Goal: Transaction & Acquisition: Purchase product/service

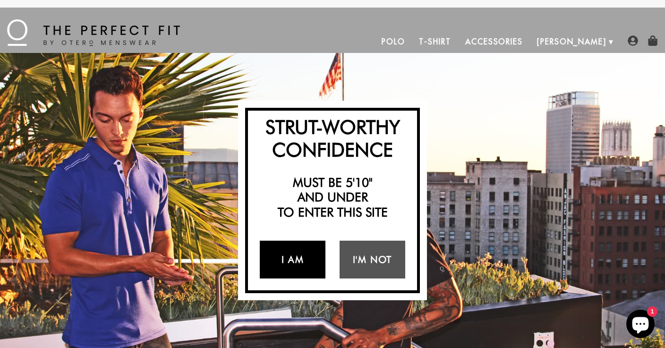
click at [304, 253] on link "I Am" at bounding box center [293, 259] width 66 height 38
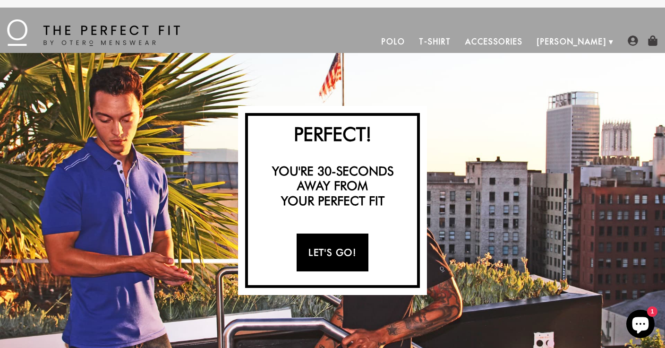
click at [344, 265] on link "Let's Go!" at bounding box center [332, 252] width 71 height 38
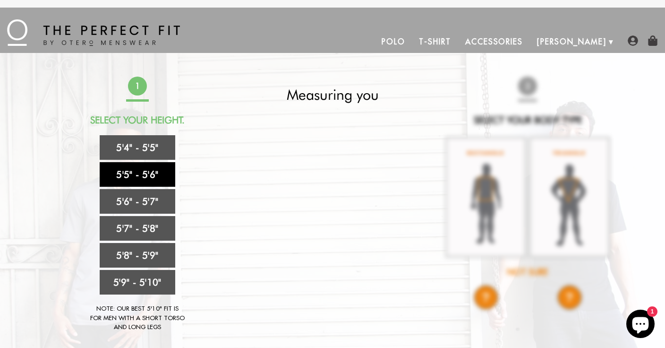
click at [129, 179] on link "5'5" - 5'6"" at bounding box center [138, 174] width 76 height 25
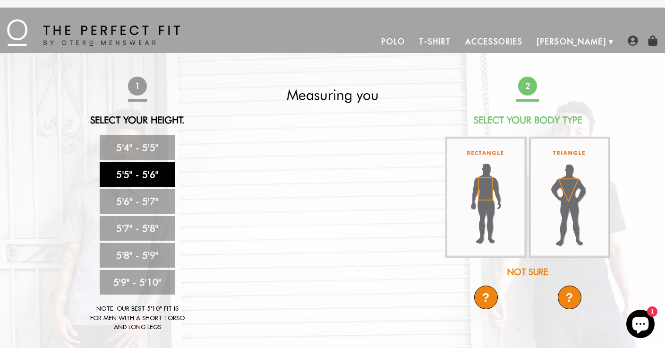
click at [534, 271] on div "Not Sure" at bounding box center [527, 271] width 167 height 13
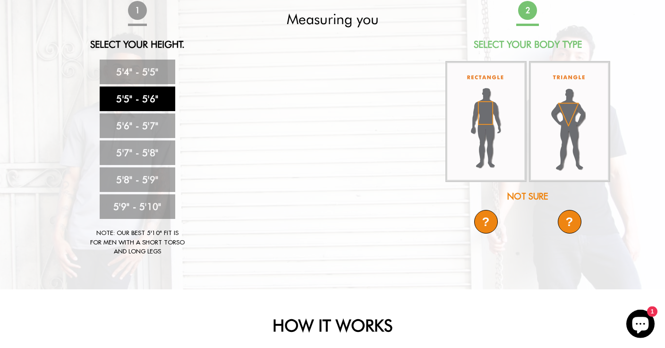
scroll to position [100, 0]
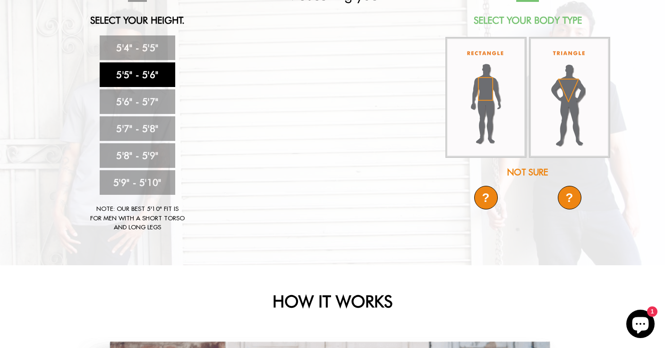
click at [491, 198] on div "?" at bounding box center [486, 198] width 24 height 24
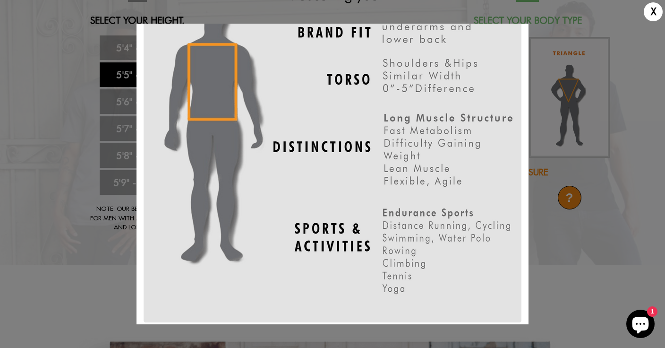
scroll to position [91, 0]
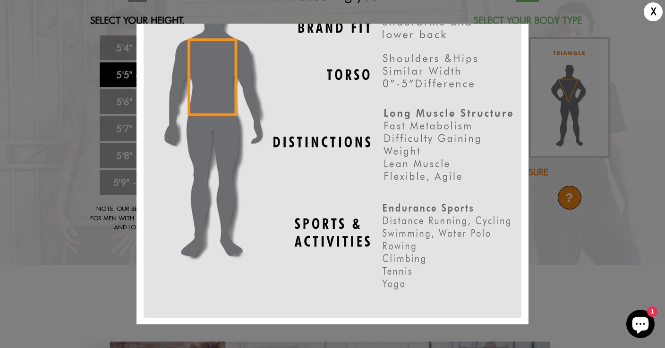
click at [583, 272] on div "X" at bounding box center [332, 174] width 665 height 348
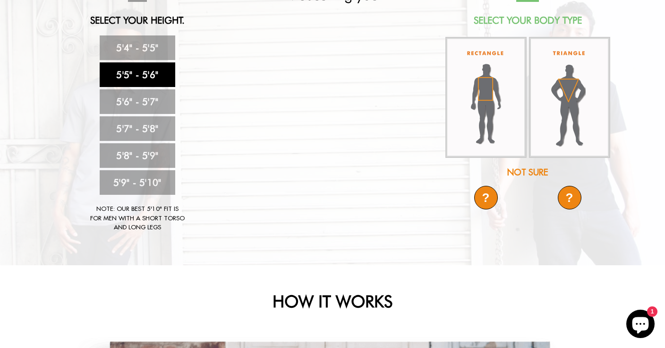
click at [560, 107] on img at bounding box center [569, 97] width 81 height 121
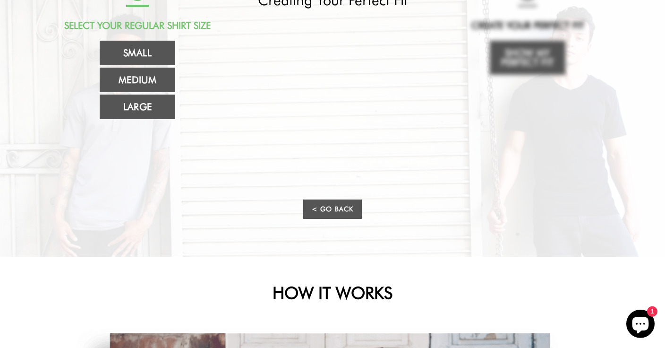
scroll to position [100, 0]
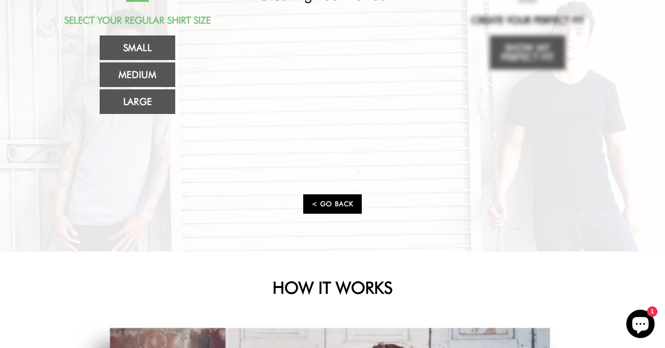
click at [329, 208] on link "< Go Back" at bounding box center [332, 203] width 59 height 19
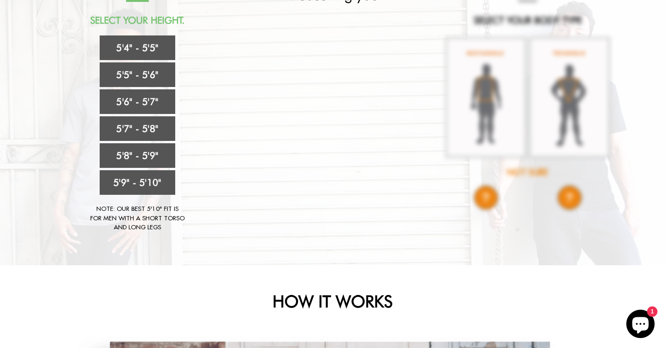
click at [571, 201] on div "1 Select Your Height. 5'4" - 5'5" 5'5" - 5'6" 5'6" - 5'7" 5'7" - 5'8" 5'8" - 5'…" at bounding box center [332, 109] width 557 height 265
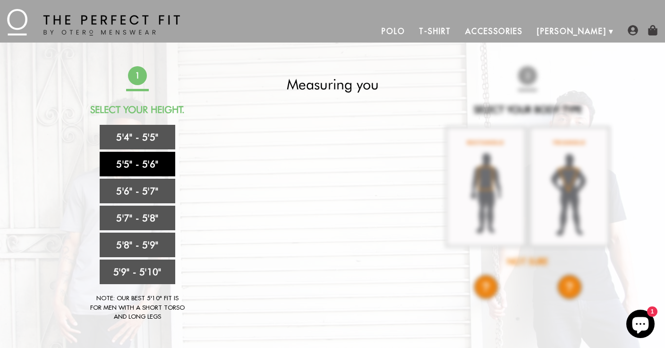
scroll to position [0, 0]
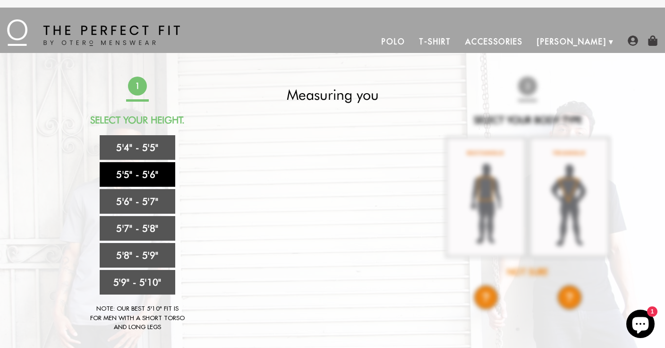
click at [144, 175] on link "5'5" - 5'6"" at bounding box center [138, 174] width 76 height 25
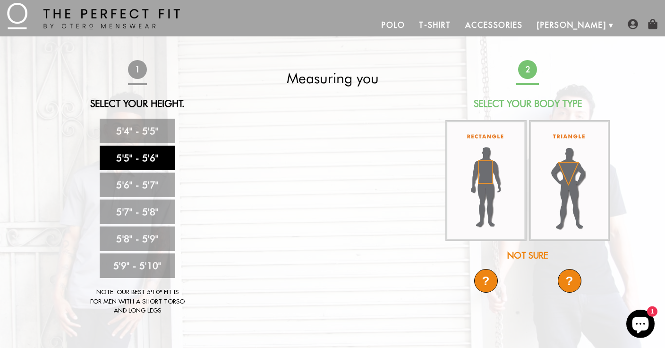
scroll to position [50, 0]
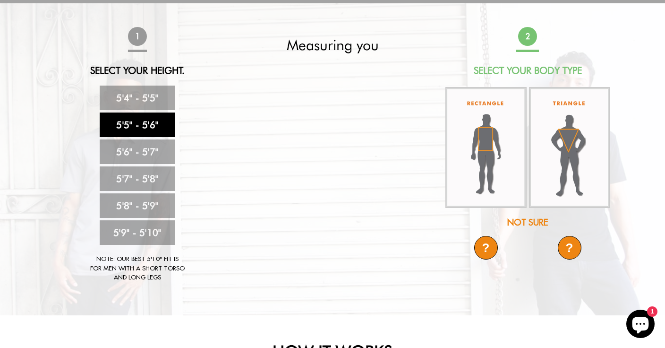
click at [567, 245] on div "?" at bounding box center [570, 248] width 24 height 24
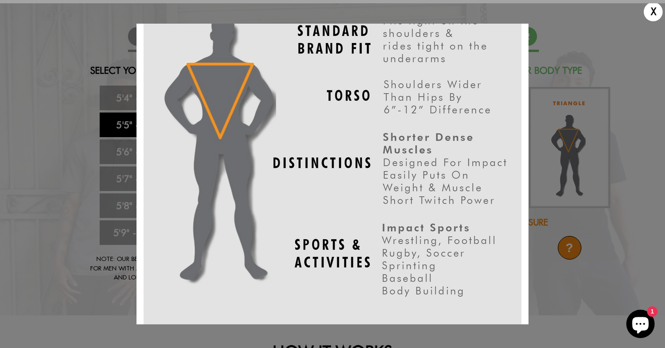
scroll to position [91, 0]
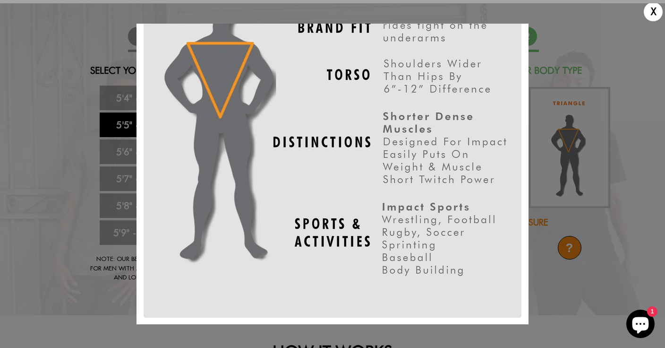
click at [656, 10] on div "X" at bounding box center [653, 11] width 19 height 19
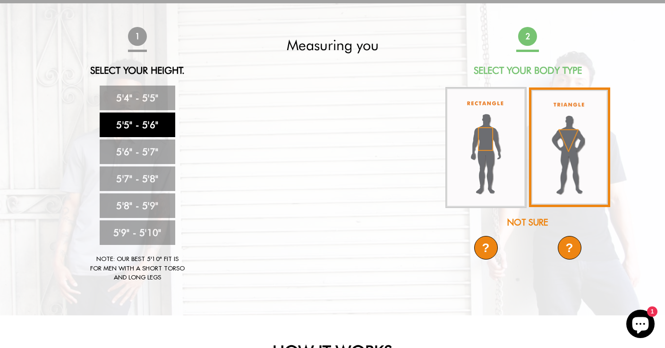
click at [540, 173] on img at bounding box center [569, 147] width 81 height 120
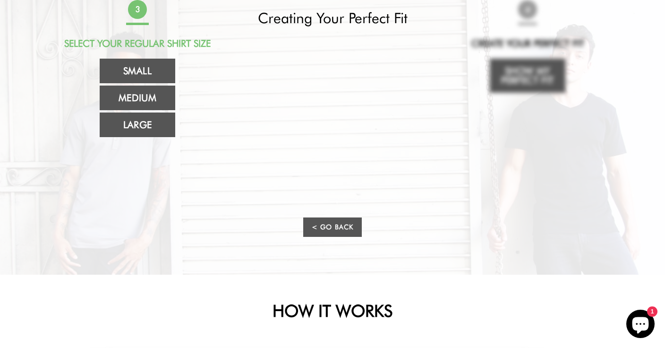
scroll to position [50, 0]
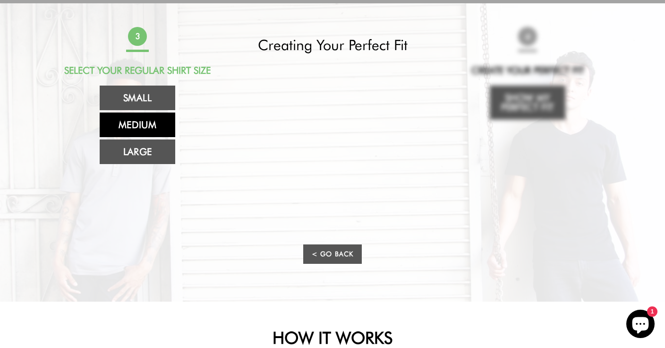
click at [146, 128] on link "Medium" at bounding box center [138, 124] width 76 height 25
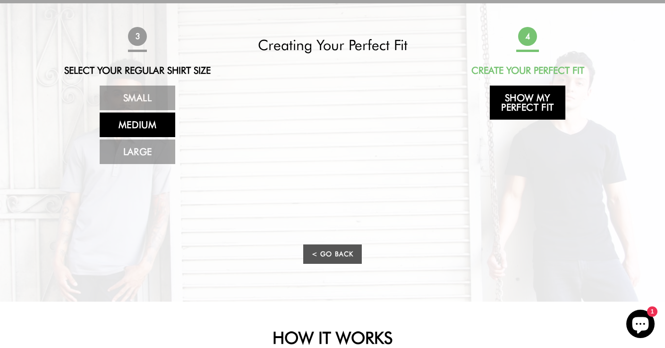
click at [528, 107] on link "Show My Perfect Fit" at bounding box center [528, 102] width 76 height 34
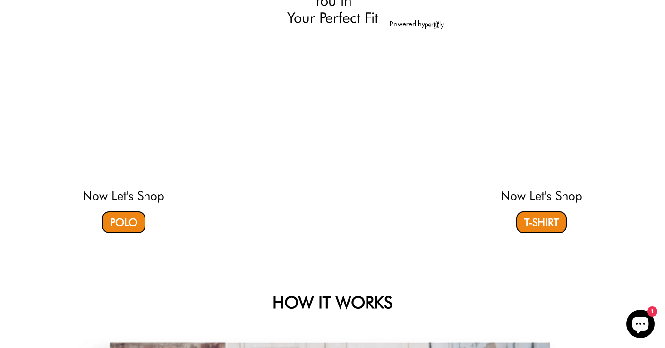
scroll to position [100, 0]
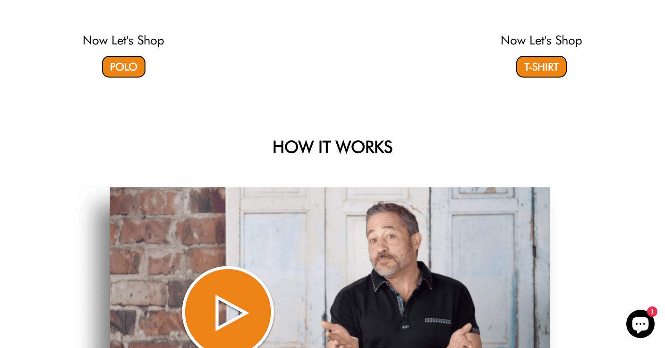
select select "55-56"
select select "triangle"
select select "M"
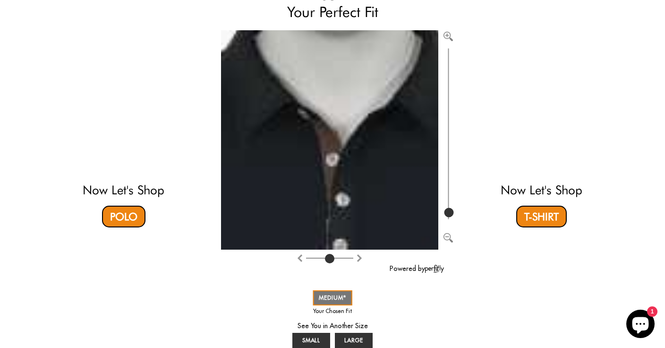
type input "100"
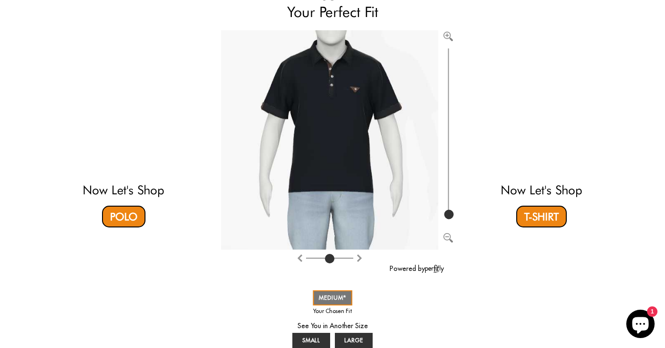
drag, startPoint x: 452, startPoint y: 215, endPoint x: 450, endPoint y: 239, distance: 24.2
click at [450, 221] on input "range" at bounding box center [448, 133] width 9 height 175
click at [550, 213] on link "T-Shirt" at bounding box center [541, 216] width 51 height 22
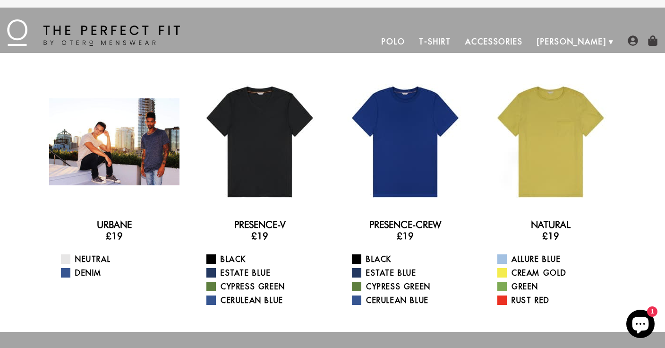
click at [111, 149] on div at bounding box center [114, 142] width 130 height 130
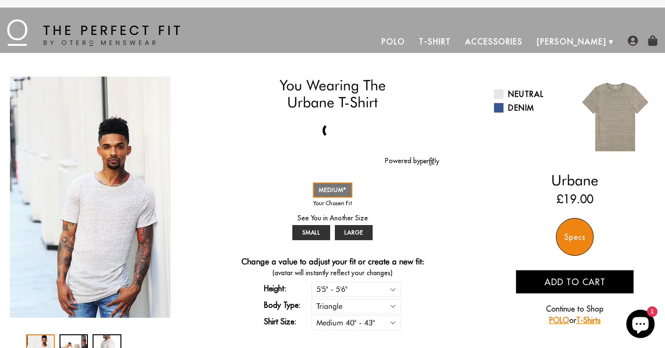
select select "55-56"
select select "triangle"
select select "M"
